Goal: Contribute content: Contribute content

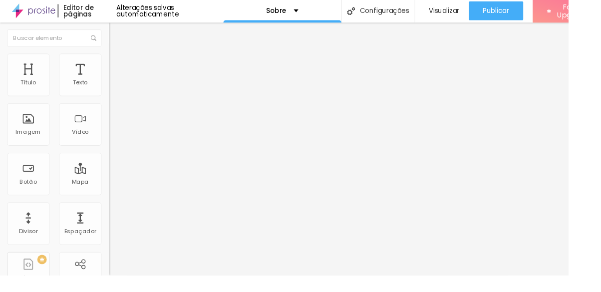
type input "3.4"
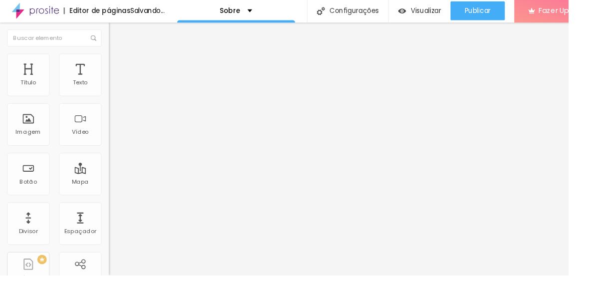
type input "2.7"
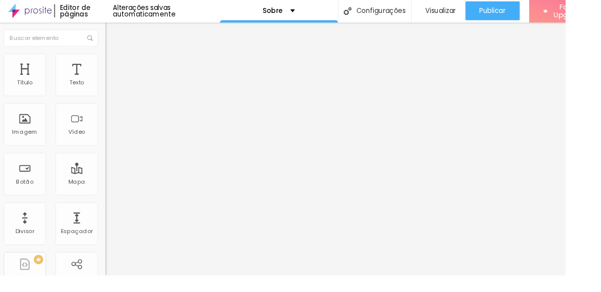
type input "2.6"
type input "3.3"
type input "2.5"
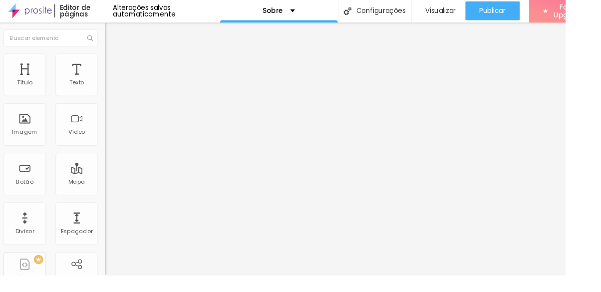
type input "2.5"
type input "2.2"
type input "1.9"
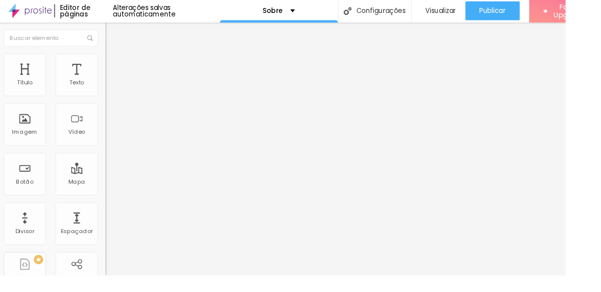
type input "1.7"
type input "1.6"
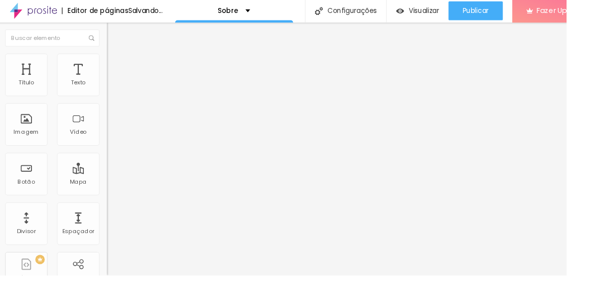
type input "1.6"
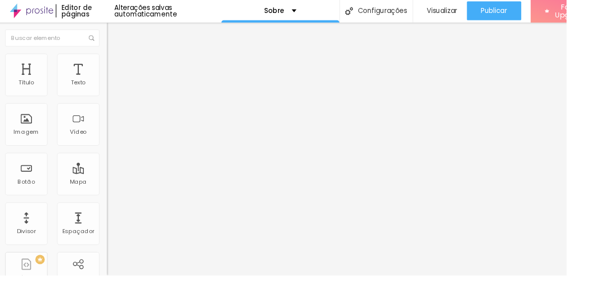
click at [36, 140] on div "Imagem" at bounding box center [29, 140] width 27 height 7
click at [28, 136] on div "Imagem" at bounding box center [29, 132] width 45 height 45
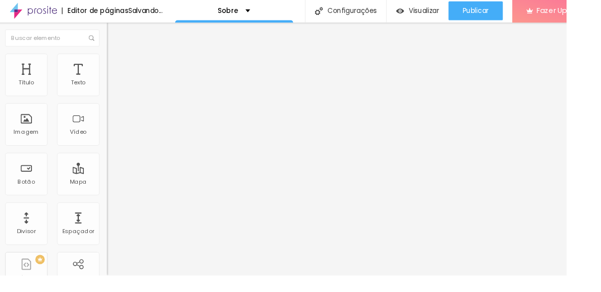
click at [115, 86] on span "Trocar imagem" at bounding box center [142, 81] width 54 height 8
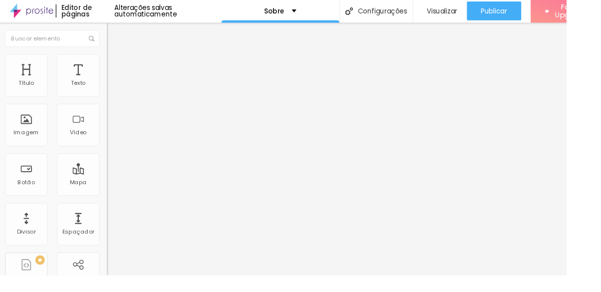
click at [194, 292] on div "Subindo 0/0 arquivos" at bounding box center [300, 295] width 601 height 6
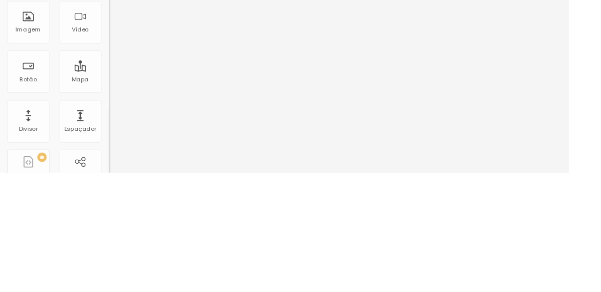
type input "h"
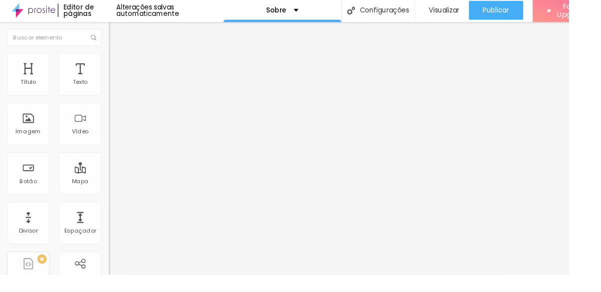
type input "[URL][DOMAIN_NAME]"
click at [115, 208] on img at bounding box center [118, 211] width 7 height 7
type input "[URL][DOMAIN_NAME]"
type input "1.4"
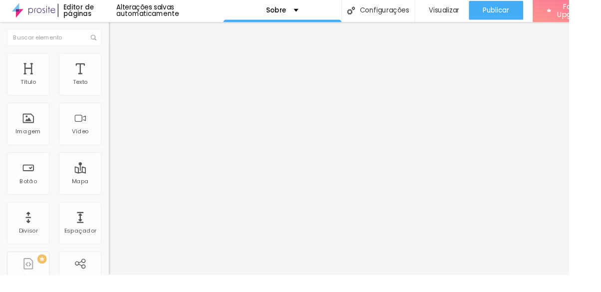
type input "1.4"
type input "1.3"
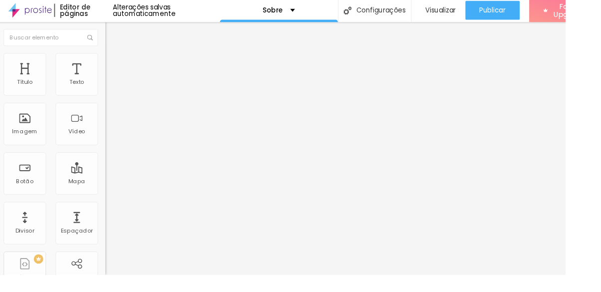
type input "1.2"
type input "1.1"
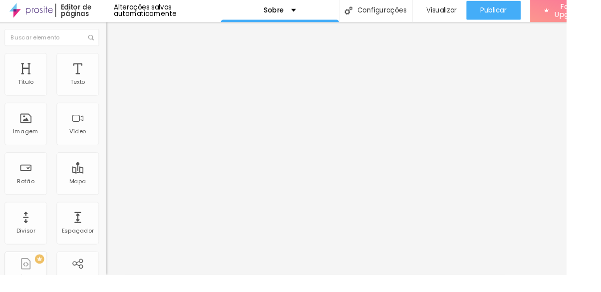
type input "36"
type input "42"
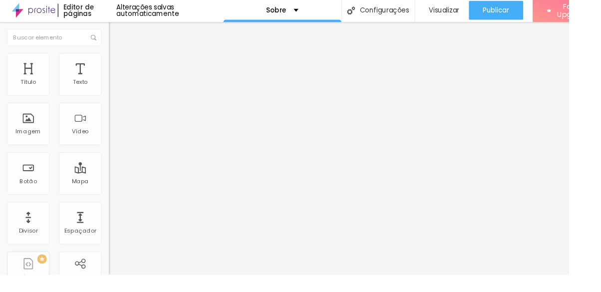
type input "49"
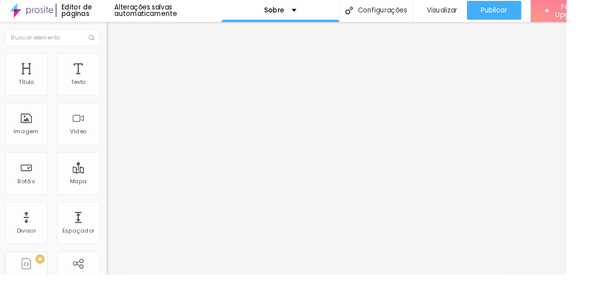
type input "47"
type input "41"
type input "35"
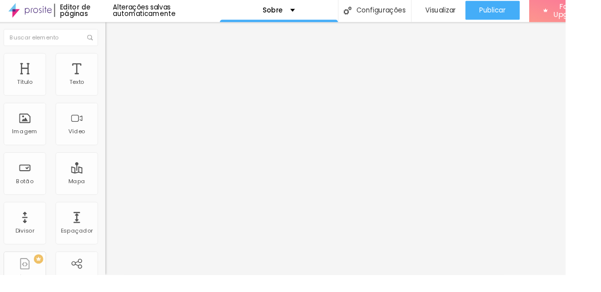
type input "35"
type input "34"
click at [526, 11] on span "Publicar" at bounding box center [524, 12] width 27 height 8
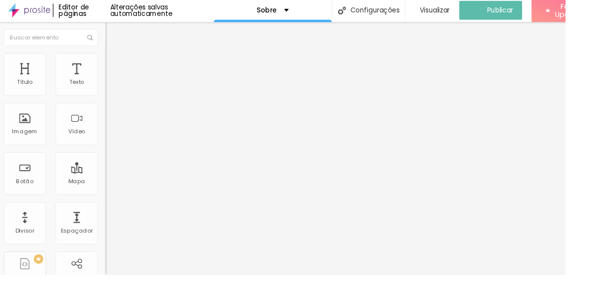
click at [501, 73] on link "Visualizar página" at bounding box center [500, 76] width 90 height 6
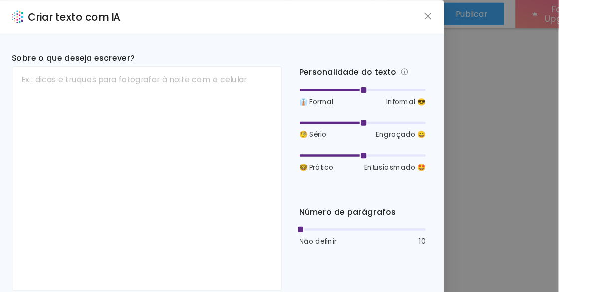
click at [601, 92] on div "Criar texto com IA Sobre o que deseja escrever? Personalidade do texto 👔 Formal…" at bounding box center [300, 146] width 601 height 292
click at [489, 14] on icon "close" at bounding box center [486, 14] width 6 height 6
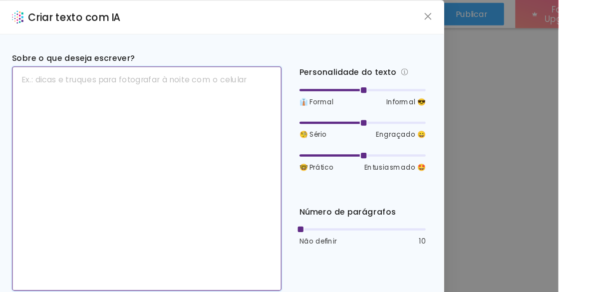
paste textarea "[PERSON_NAME], fotógrafo de casamentos em [GEOGRAPHIC_DATA] – [GEOGRAPHIC_DATA]…"
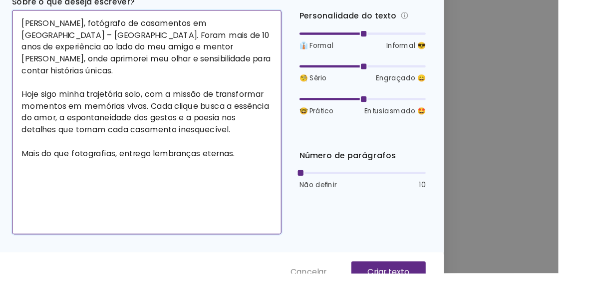
type textarea "[PERSON_NAME], fotógrafo de casamentos em [GEOGRAPHIC_DATA] – [GEOGRAPHIC_DATA]…"
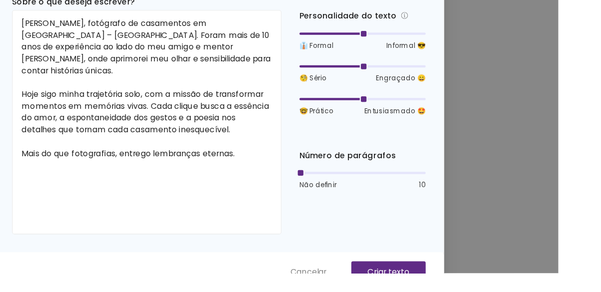
click at [470, 292] on p "Criar texto" at bounding box center [451, 291] width 37 height 10
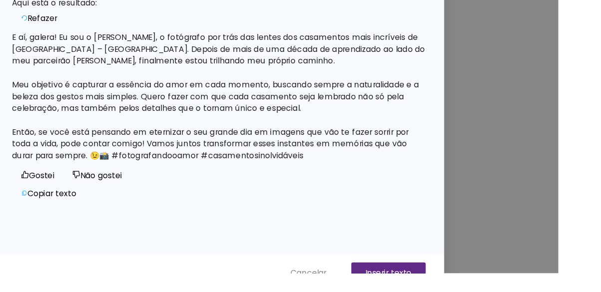
click at [396, 292] on span "Cancelar" at bounding box center [380, 292] width 32 height 10
